Goal: Task Accomplishment & Management: Manage account settings

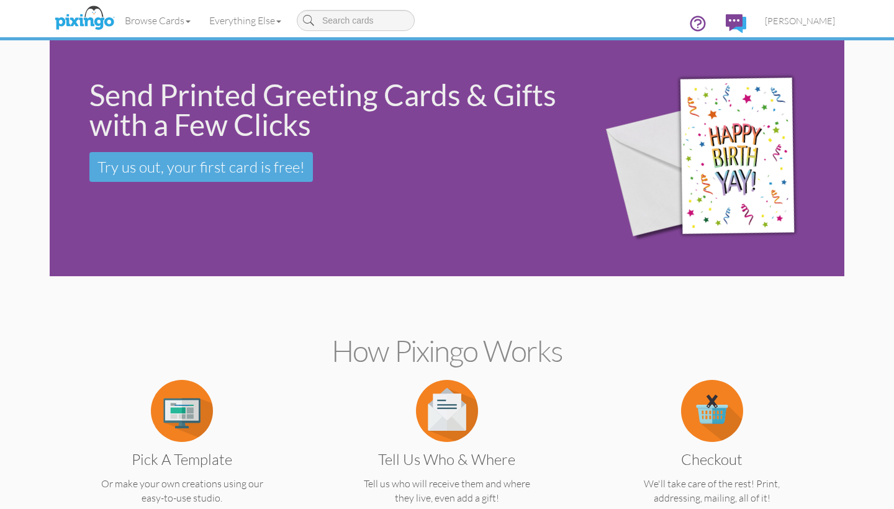
drag, startPoint x: 889, startPoint y: 85, endPoint x: 883, endPoint y: 102, distance: 17.9
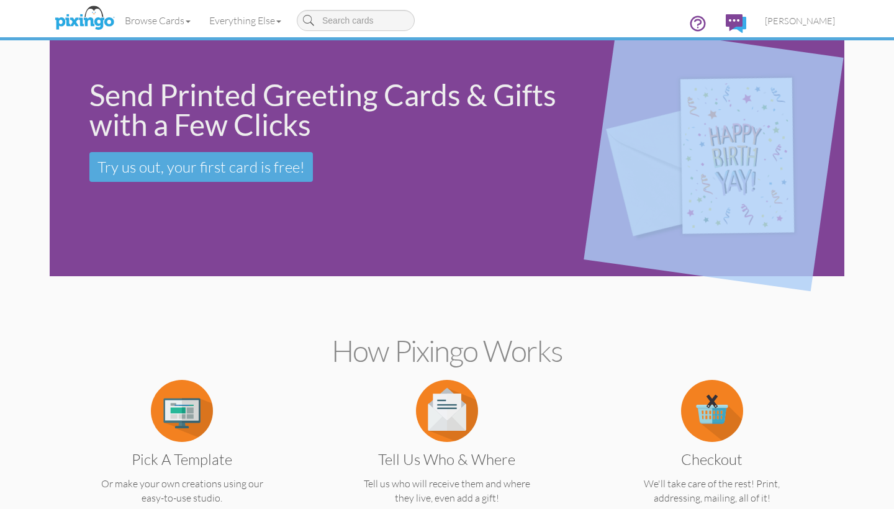
drag, startPoint x: 889, startPoint y: 79, endPoint x: 891, endPoint y: 329, distance: 249.1
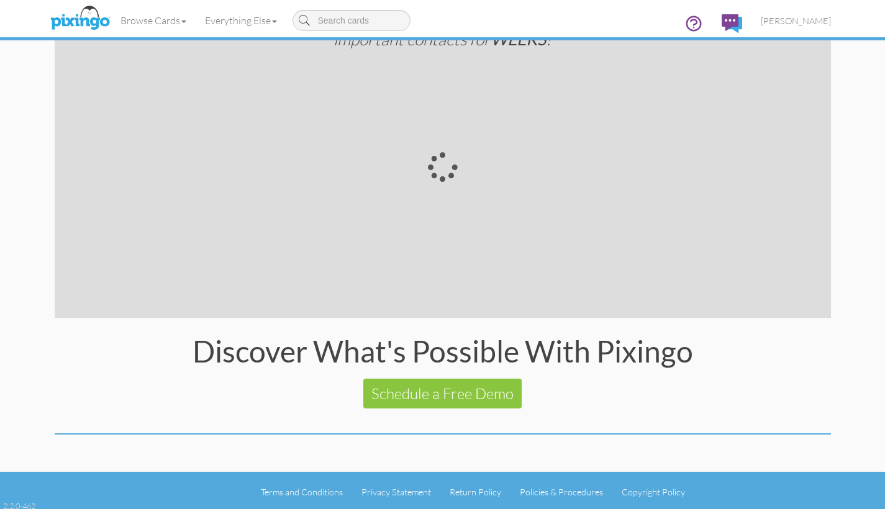
scroll to position [2234, 0]
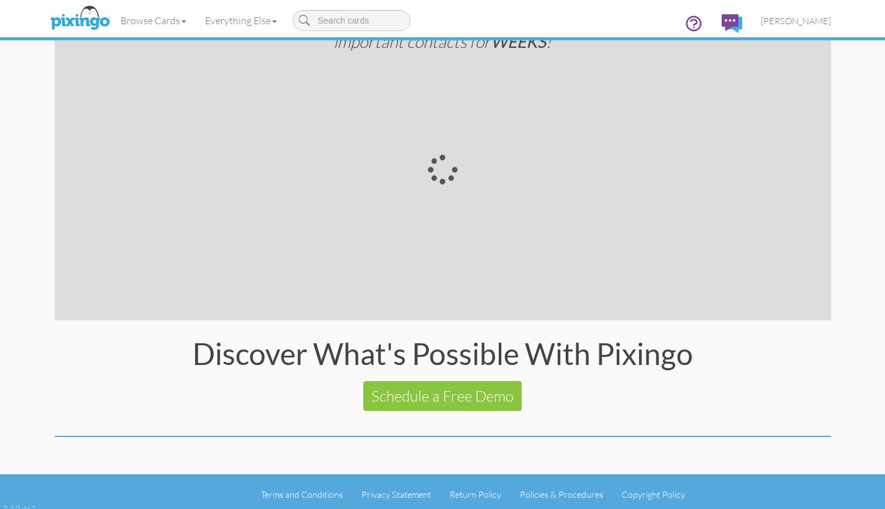
click at [691, 25] on icon at bounding box center [693, 23] width 14 height 14
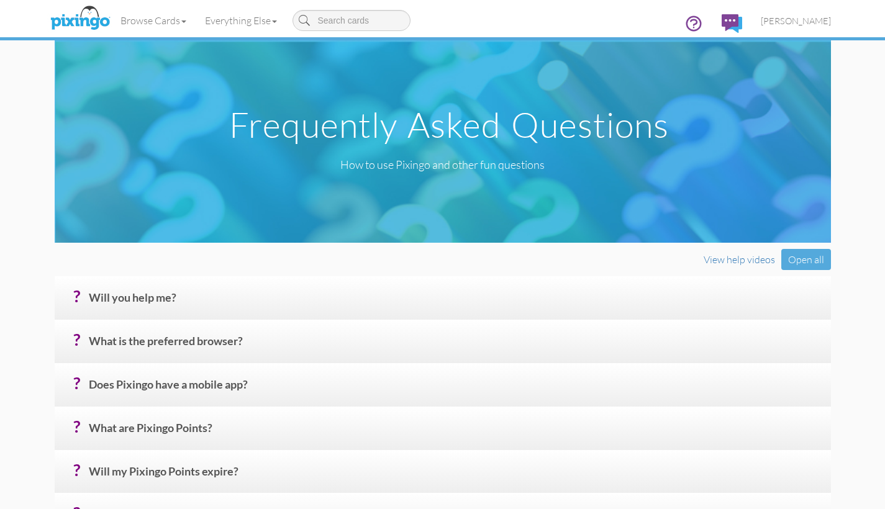
click at [692, 27] on icon at bounding box center [693, 23] width 19 height 19
click at [853, 94] on faq "Toggle navigation Visit Pixingo Mobile Browse Cards Business Accounting Automot…" at bounding box center [442, 499] width 885 height 998
click at [768, 21] on span "[PERSON_NAME]" at bounding box center [796, 21] width 70 height 11
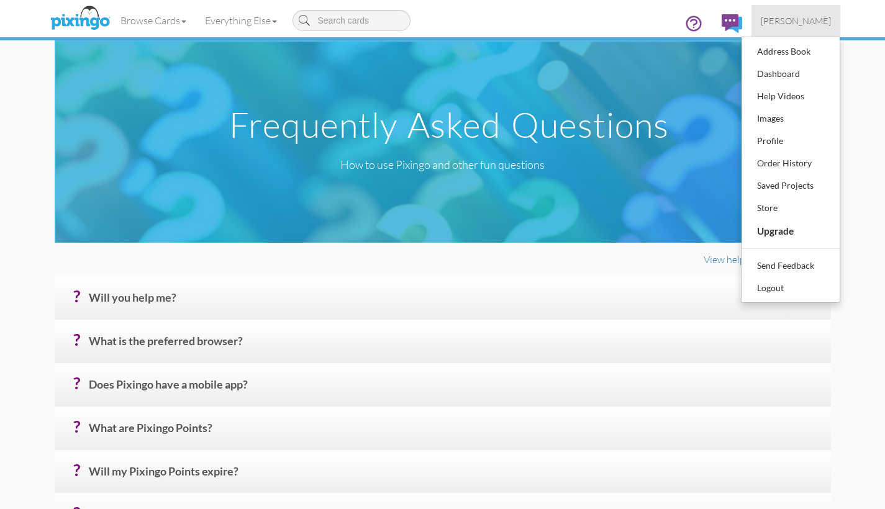
click at [764, 186] on div "Saved Projects" at bounding box center [790, 185] width 73 height 19
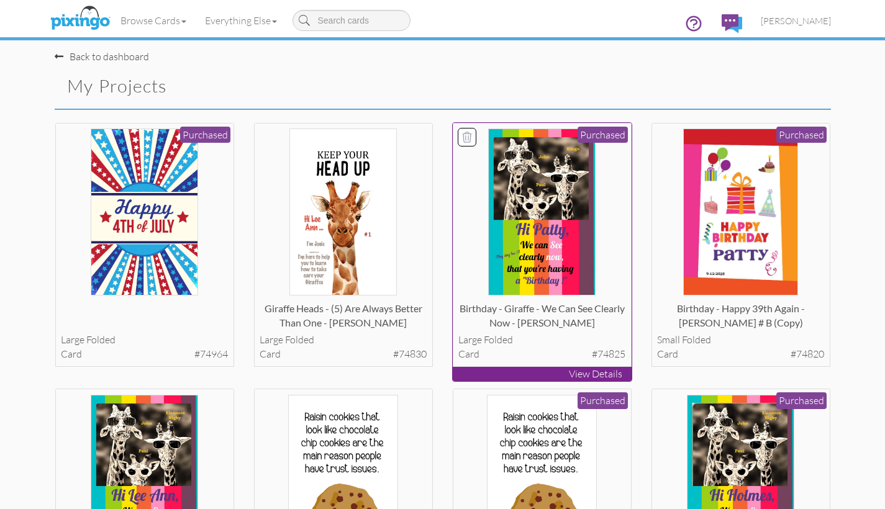
click at [553, 372] on p "View Details" at bounding box center [542, 374] width 179 height 14
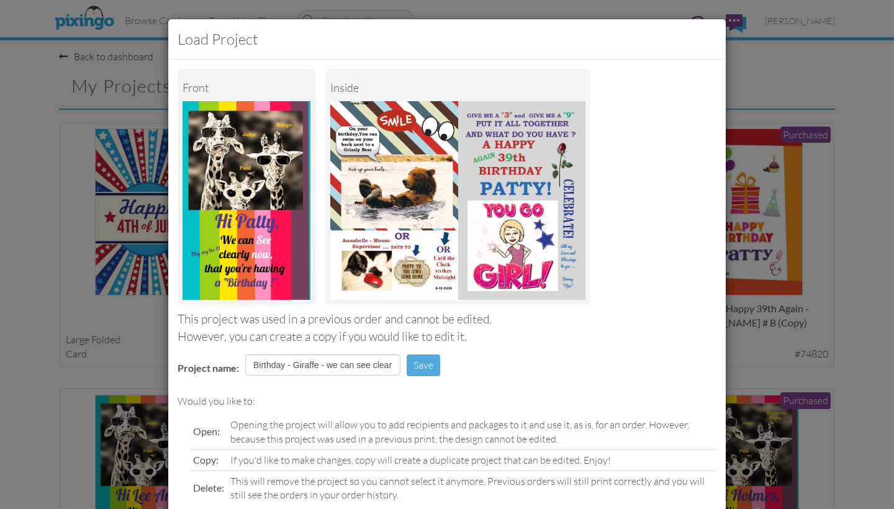
click at [752, 353] on div "Load Project Front inside This project was used in a previous order and cannot …" at bounding box center [447, 254] width 894 height 509
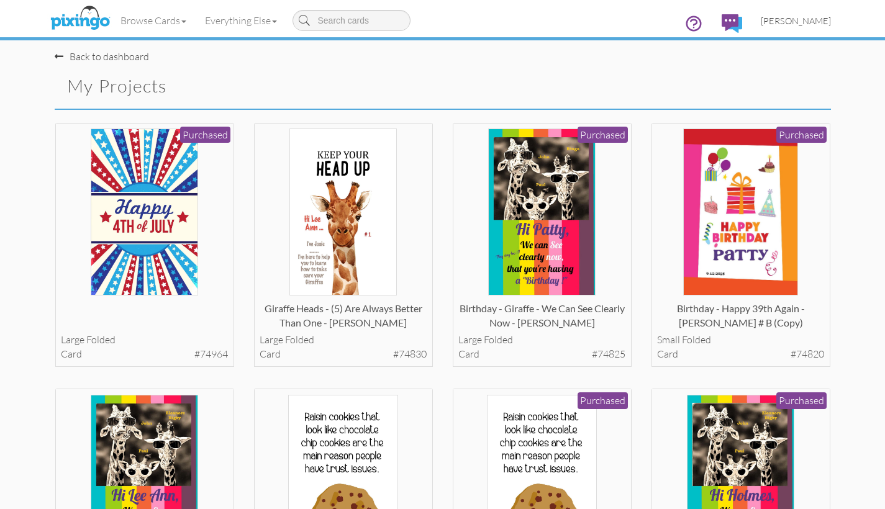
click at [786, 21] on span "[PERSON_NAME]" at bounding box center [796, 21] width 70 height 11
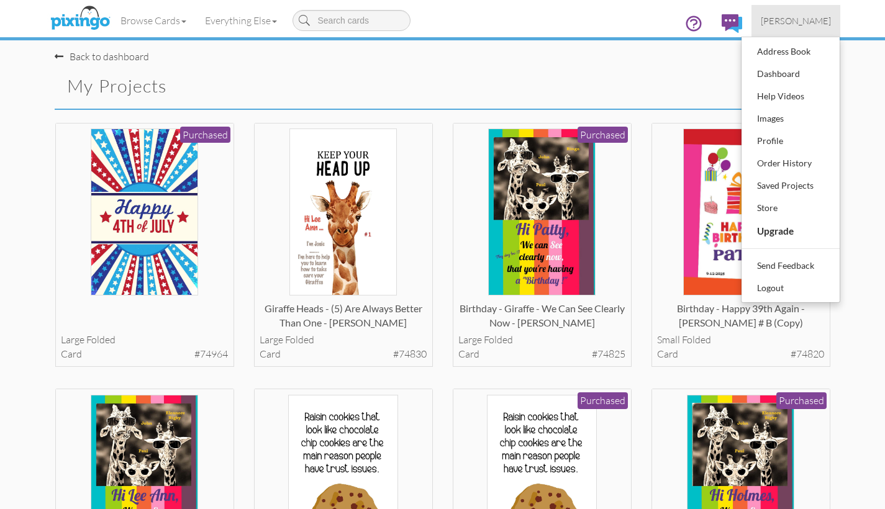
click at [771, 160] on div "Order History" at bounding box center [790, 163] width 73 height 19
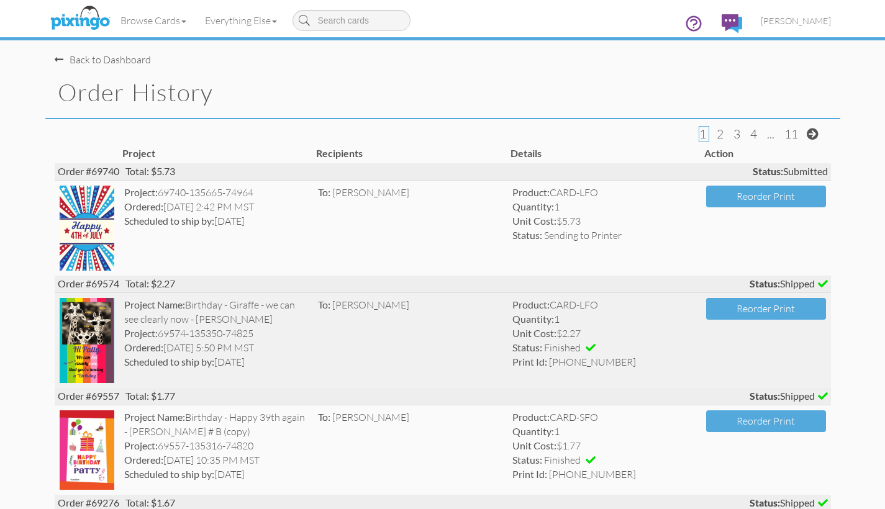
click at [86, 322] on img at bounding box center [87, 340] width 55 height 85
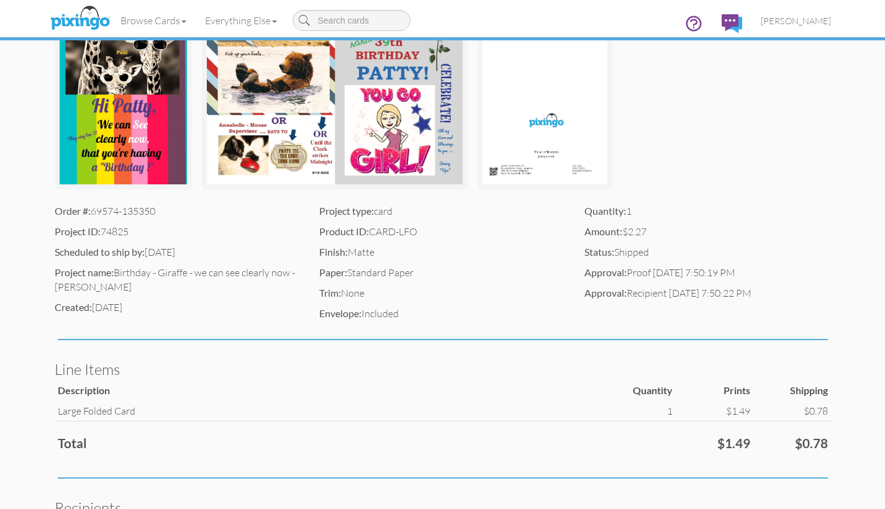
scroll to position [126, 0]
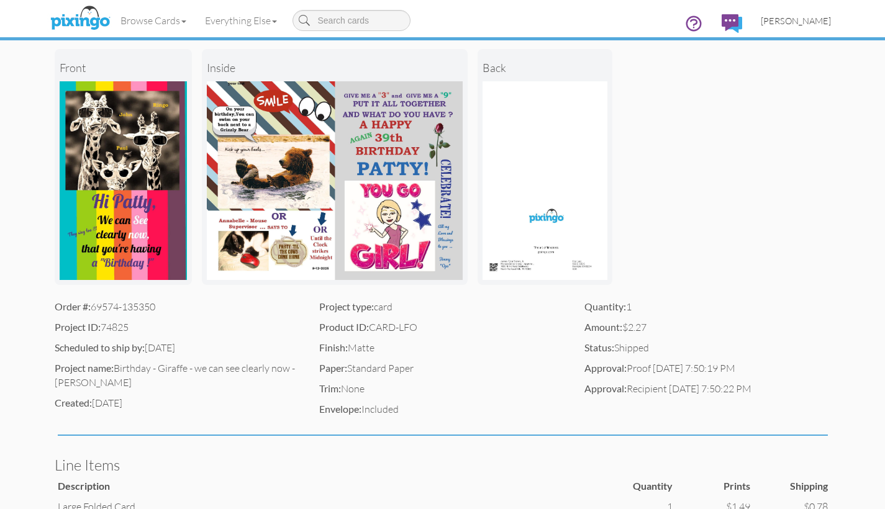
click at [792, 22] on span "[PERSON_NAME]" at bounding box center [796, 21] width 70 height 11
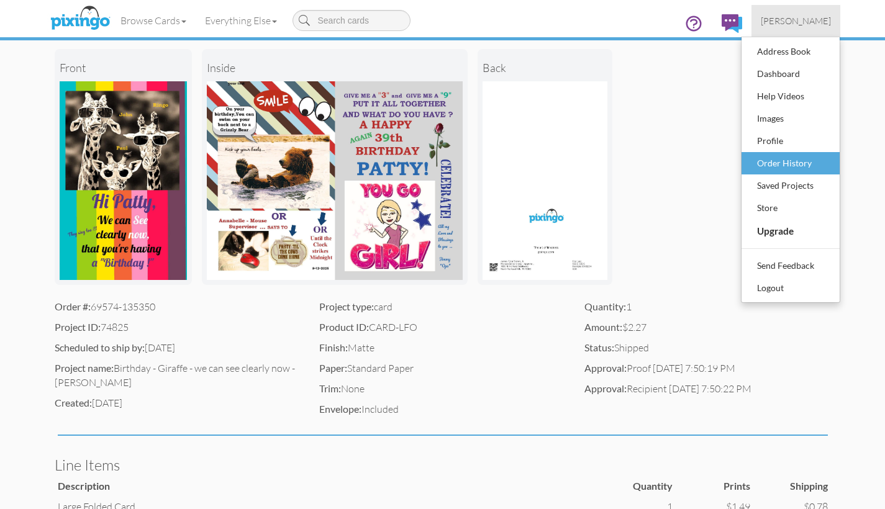
click at [774, 163] on div "Order History" at bounding box center [790, 163] width 73 height 19
